Goal: Transaction & Acquisition: Purchase product/service

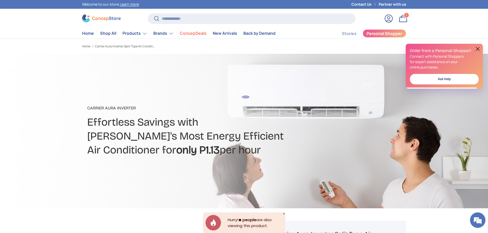
scroll to position [0, 162]
click at [233, 21] on input "Search" at bounding box center [251, 18] width 207 height 11
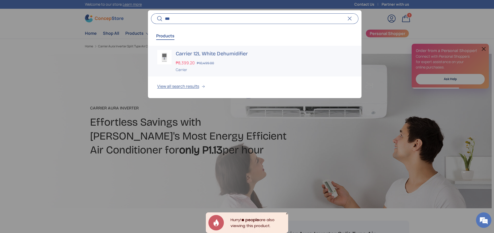
type input "***"
click at [202, 55] on h3 "Carrier 12L White Dehumidifier" at bounding box center [264, 53] width 176 height 7
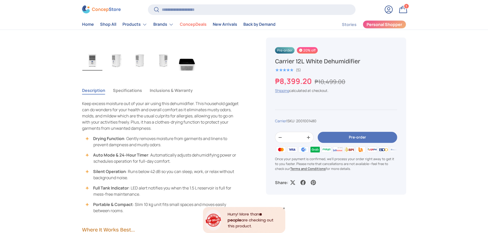
scroll to position [270, 0]
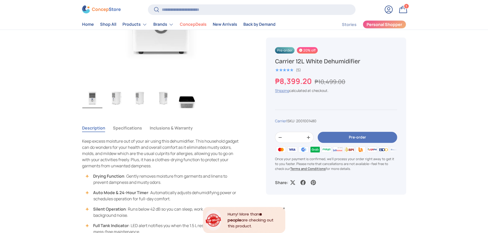
click at [350, 140] on button "Pre-order" at bounding box center [357, 137] width 79 height 11
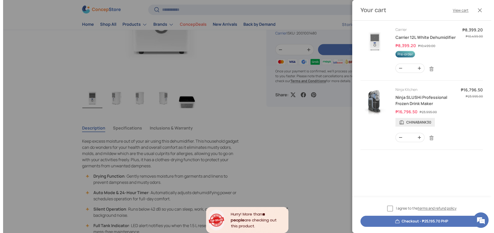
scroll to position [0, 0]
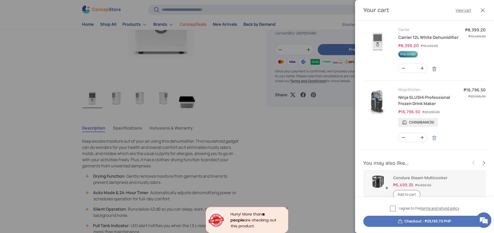
click at [434, 143] on link "Remove" at bounding box center [434, 138] width 10 height 10
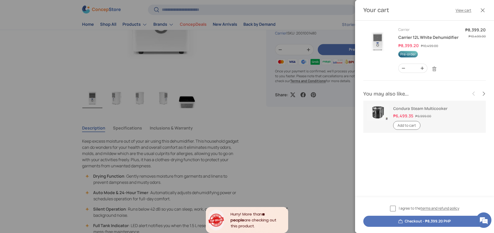
click at [417, 219] on button "Checkout - ₱8,399.20 PHP" at bounding box center [424, 220] width 122 height 11
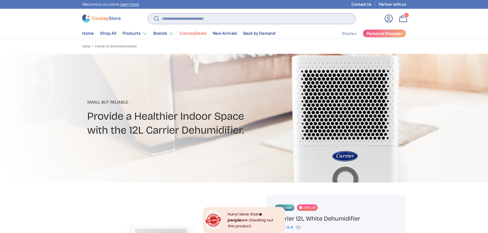
click at [201, 24] on input "Search" at bounding box center [251, 18] width 207 height 11
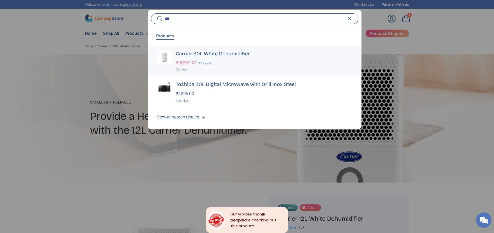
type input "***"
click at [208, 51] on h3 "Carrier 30L White Dehumidifier" at bounding box center [264, 53] width 176 height 7
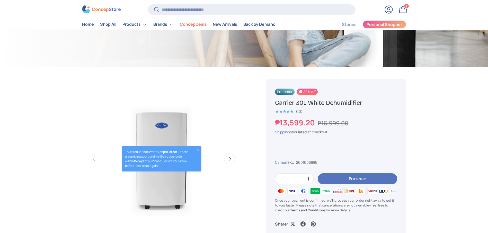
click at [361, 179] on button "Pre-order" at bounding box center [357, 178] width 79 height 11
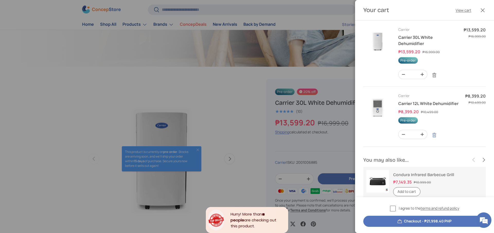
click at [432, 140] on link "Remove" at bounding box center [434, 135] width 10 height 10
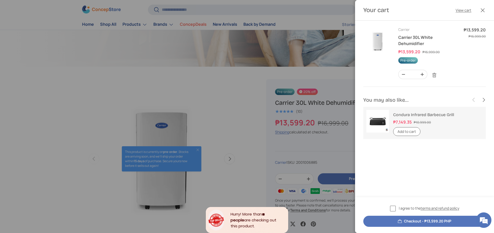
click at [406, 220] on button "Checkout - ₱13,599.20 PHP" at bounding box center [424, 220] width 122 height 11
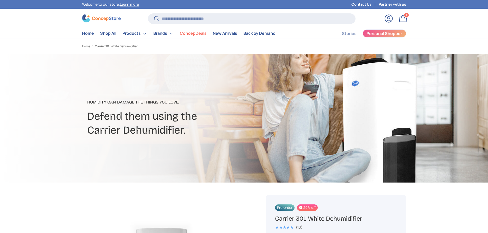
click at [199, 25] on div "Search Search Reset" at bounding box center [251, 20] width 207 height 14
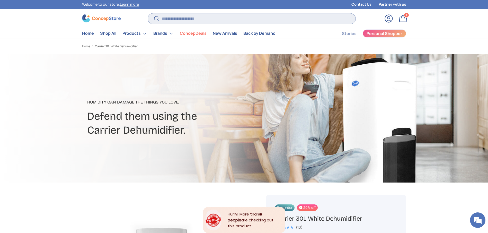
click at [197, 23] on input "Search" at bounding box center [251, 18] width 207 height 11
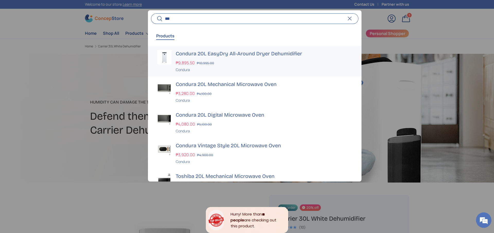
type input "***"
click at [230, 51] on h3 "Condura 20L EasyDry All-Around Dryer Dehumidifier" at bounding box center [264, 53] width 176 height 7
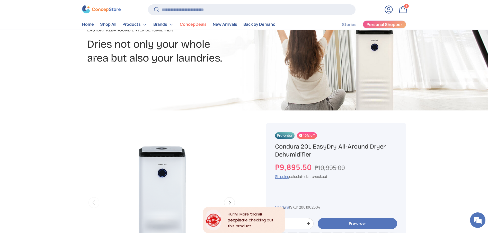
scroll to position [116, 0]
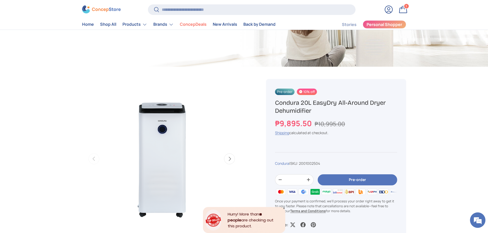
click at [352, 180] on button "Pre-order" at bounding box center [357, 179] width 79 height 11
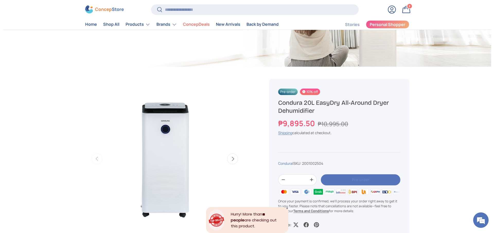
scroll to position [0, 0]
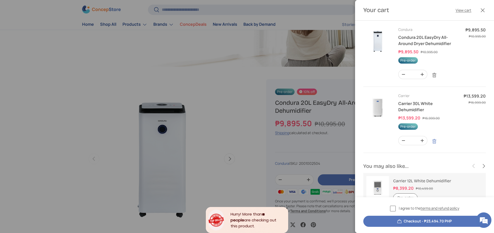
click at [435, 140] on link "Remove" at bounding box center [434, 141] width 10 height 10
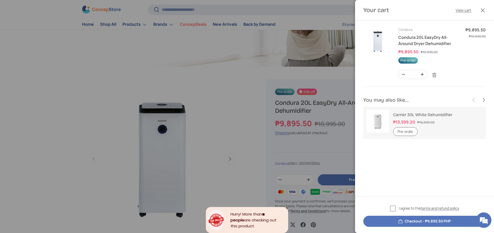
click at [439, 224] on button "Checkout - ₱9,895.50 PHP" at bounding box center [424, 220] width 122 height 11
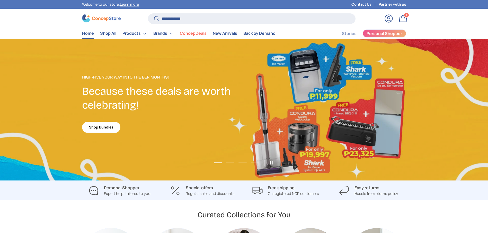
type input "**********"
click at [148, 13] on button "Search" at bounding box center [154, 19] width 12 height 12
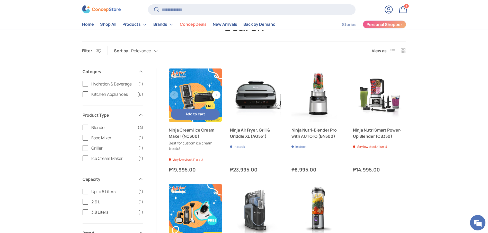
click at [192, 134] on link "Ninja Creami Ice Cream Maker (NC300)" at bounding box center [195, 133] width 53 height 12
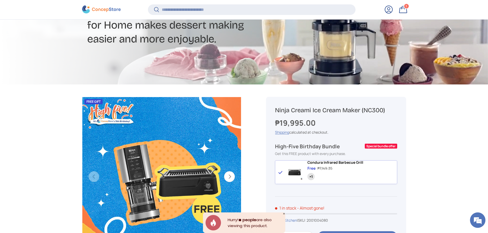
scroll to position [115, 0]
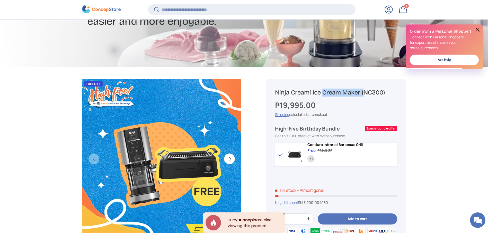
drag, startPoint x: 313, startPoint y: 89, endPoint x: 276, endPoint y: 89, distance: 37.3
click at [276, 89] on h1 "Ninja Creami Ice Cream Maker (NC300)" at bounding box center [336, 92] width 122 height 8
copy h1 "Ninja Creami"
click at [193, 9] on input "Search" at bounding box center [251, 9] width 207 height 11
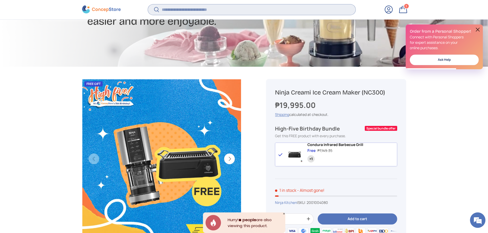
paste input "**********"
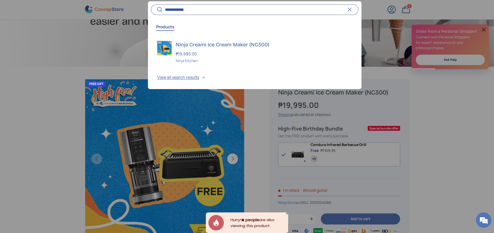
type input "**********"
click at [458, 160] on div at bounding box center [247, 116] width 494 height 233
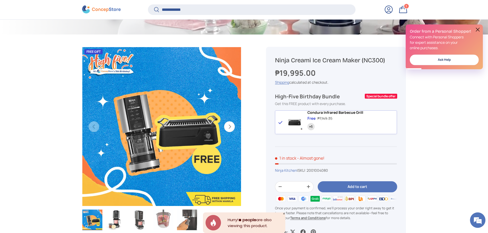
scroll to position [192, 0]
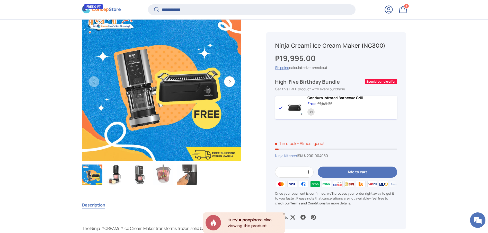
click at [364, 171] on button "Add to cart" at bounding box center [357, 171] width 79 height 11
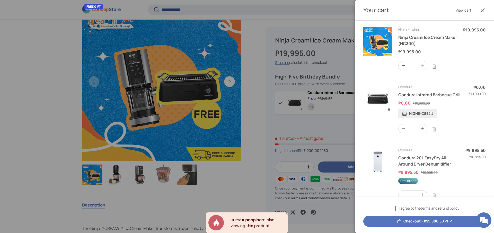
scroll to position [32, 0]
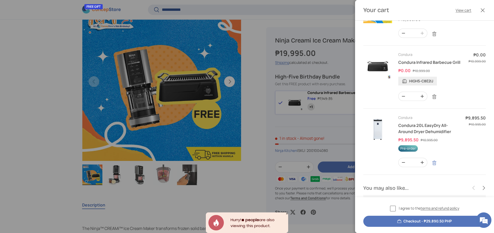
click at [438, 168] on link "Remove" at bounding box center [434, 163] width 10 height 10
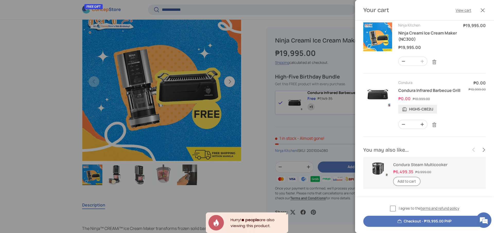
scroll to position [16, 0]
click at [428, 221] on button "Checkout - ₱19,995.00 PHP" at bounding box center [424, 220] width 122 height 11
click at [415, 221] on button "Checkout - ₱19,995.00 PHP" at bounding box center [424, 220] width 122 height 11
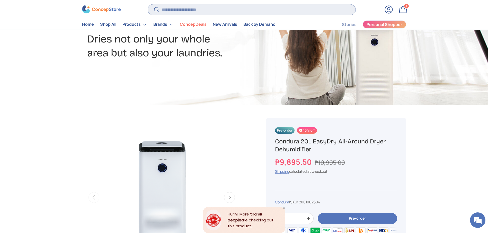
click at [194, 5] on input "Search" at bounding box center [251, 9] width 207 height 11
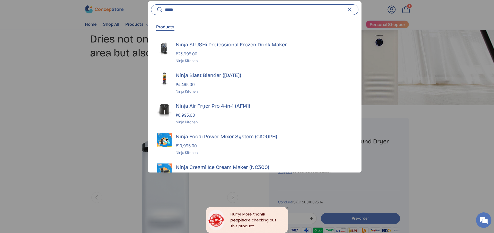
type input "*****"
click at [223, 165] on h3 "Ninja Creami Ice Cream Maker (NC300)" at bounding box center [264, 166] width 176 height 7
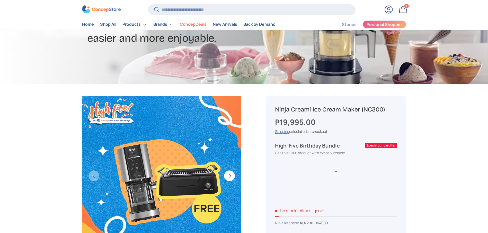
scroll to position [116, 0]
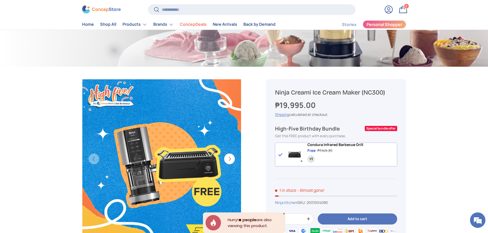
click at [357, 93] on h1 "Ninja Creami Ice Cream Maker (NC300)" at bounding box center [336, 92] width 122 height 8
copy div "Ninja Creami Ice Cream Maker (NC300)"
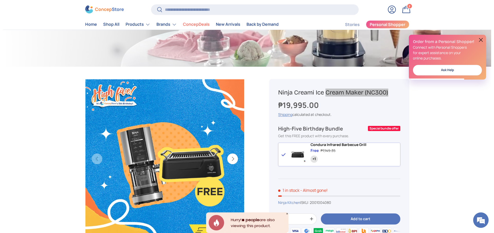
scroll to position [0, 0]
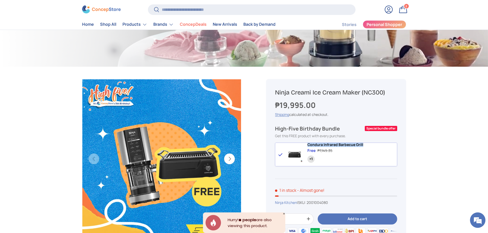
copy span "Condura Infrared Barbecue Grill"
click at [180, 12] on input "Search" at bounding box center [251, 9] width 207 height 11
type input "***"
click at [148, 4] on button "Search" at bounding box center [154, 10] width 12 height 12
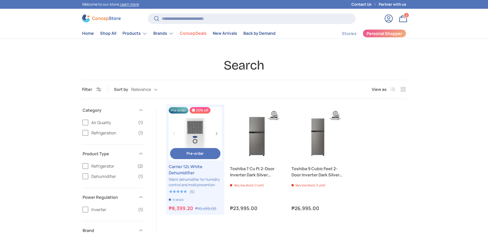
click at [187, 170] on link "Carrier 12L White Dehumidifier" at bounding box center [195, 169] width 53 height 12
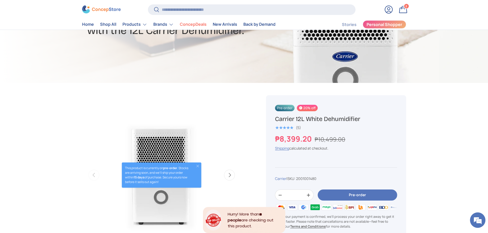
scroll to position [154, 0]
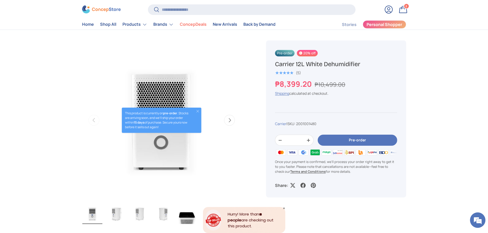
click at [283, 63] on h1 "Carrier 12L White Dehumidifier" at bounding box center [336, 64] width 122 height 8
copy div "Carrier 12L White Dehumidifier"
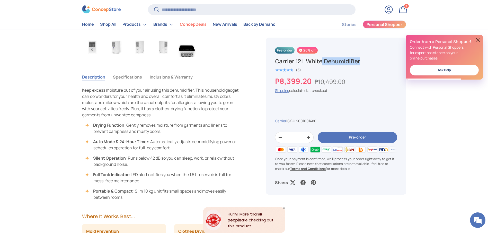
scroll to position [309, 0]
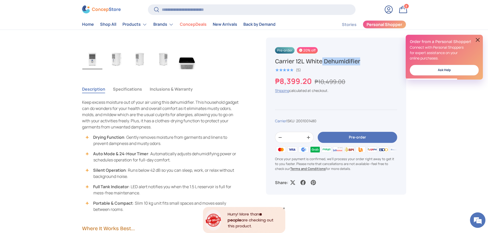
click at [134, 86] on button "Specifications" at bounding box center [127, 89] width 29 height 12
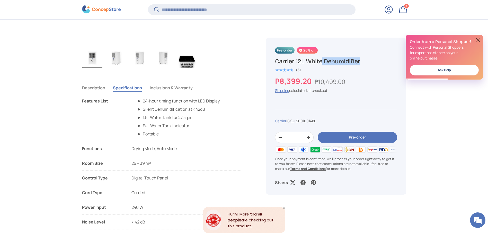
scroll to position [346, 0]
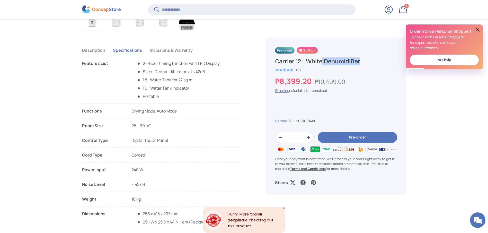
copy li "Power Input 240 W"
drag, startPoint x: 153, startPoint y: 169, endPoint x: 82, endPoint y: 170, distance: 71.2
click at [82, 170] on li "Power Input 240 W" at bounding box center [161, 171] width 159 height 11
